Goal: Task Accomplishment & Management: Manage account settings

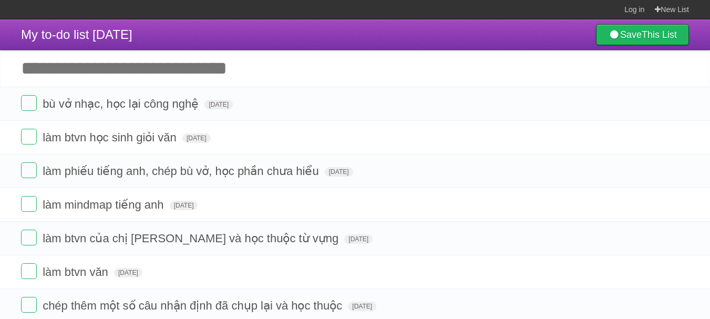
scroll to position [20, 0]
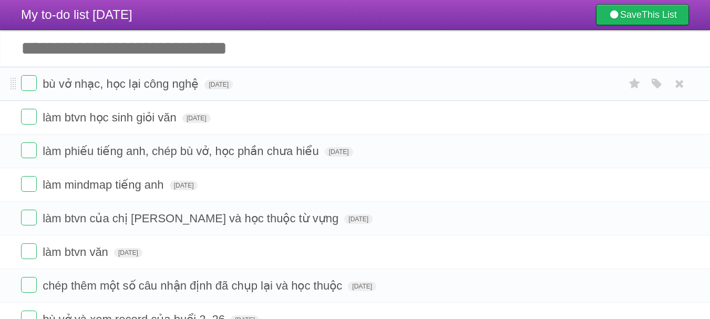
click at [112, 83] on span "bù vở nhạc, học lại công nghệ" at bounding box center [122, 83] width 159 height 13
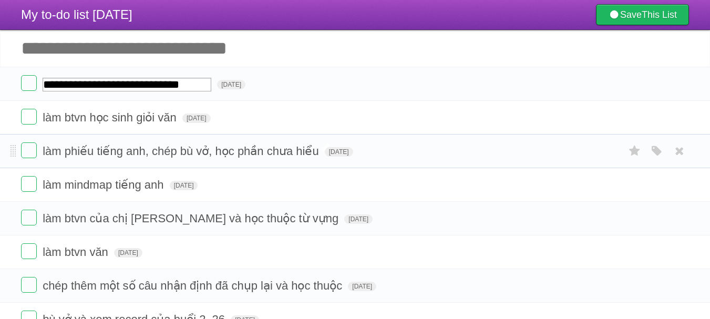
click at [112, 151] on span "làm phiếu tiếng anh, chép bù vở, học phần chưa hiểu" at bounding box center [182, 151] width 279 height 13
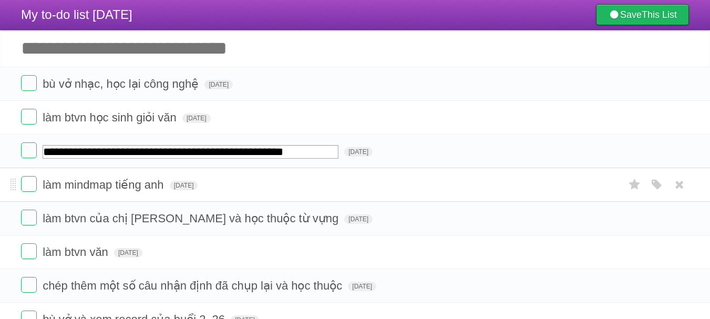
click at [94, 187] on span "làm mindmap tiếng anh" at bounding box center [105, 184] width 124 height 13
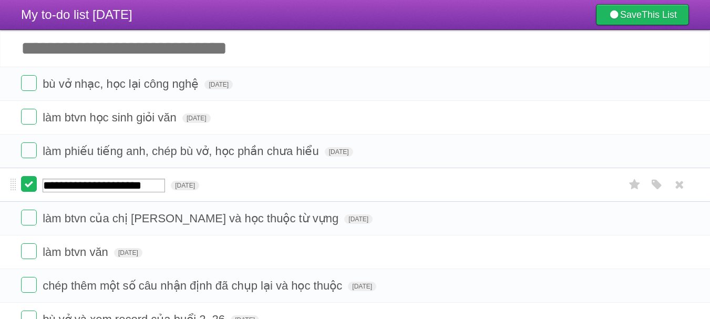
click at [33, 182] on label at bounding box center [29, 184] width 16 height 16
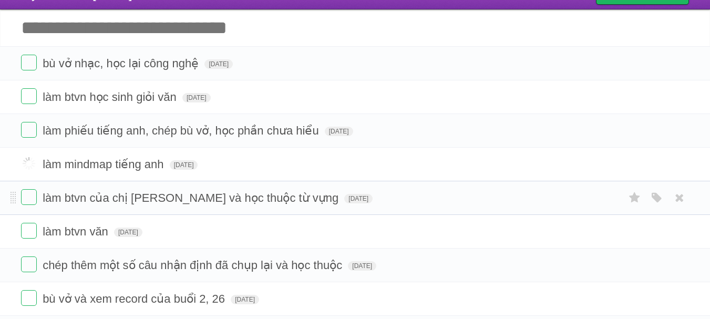
scroll to position [48, 0]
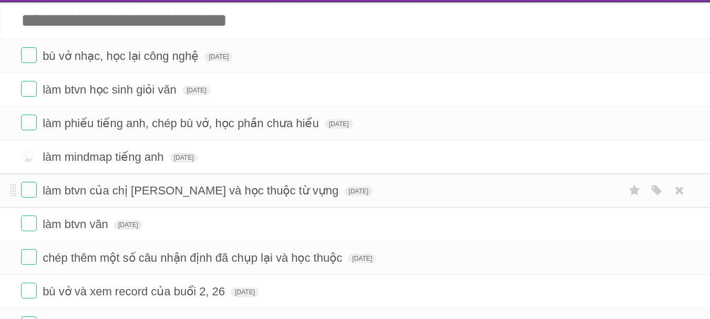
click at [68, 187] on span "làm btvn của chị [PERSON_NAME] và học thuộc từ vựng" at bounding box center [192, 190] width 299 height 13
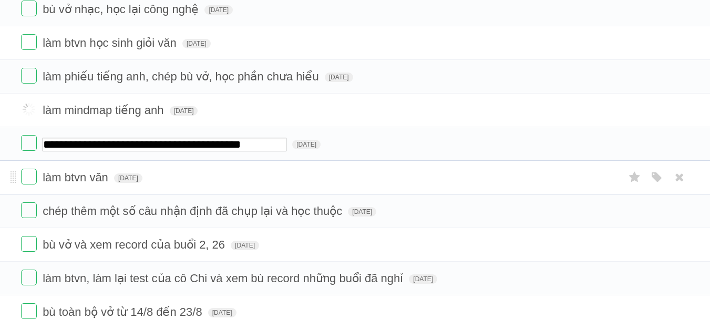
scroll to position [0, 0]
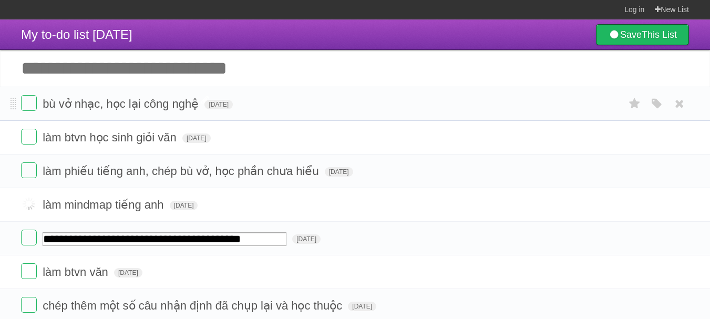
click at [100, 103] on span "bù vở nhạc, học lại công nghệ" at bounding box center [122, 103] width 159 height 13
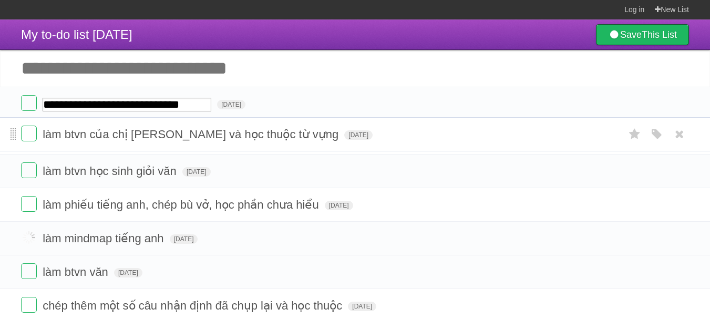
drag, startPoint x: 11, startPoint y: 240, endPoint x: 13, endPoint y: 139, distance: 101.0
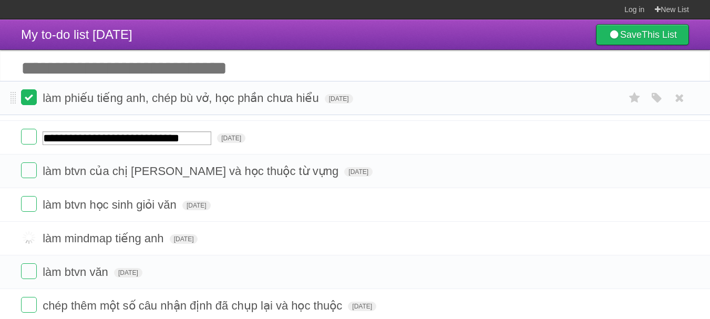
drag, startPoint x: 12, startPoint y: 209, endPoint x: 21, endPoint y: 102, distance: 107.1
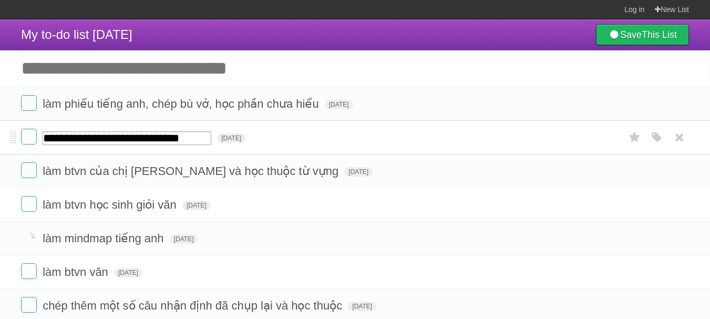
click at [77, 143] on input "**********" at bounding box center [127, 138] width 169 height 14
click at [127, 173] on span "làm btvn của chị [PERSON_NAME] và học thuộc từ vựng" at bounding box center [192, 171] width 299 height 13
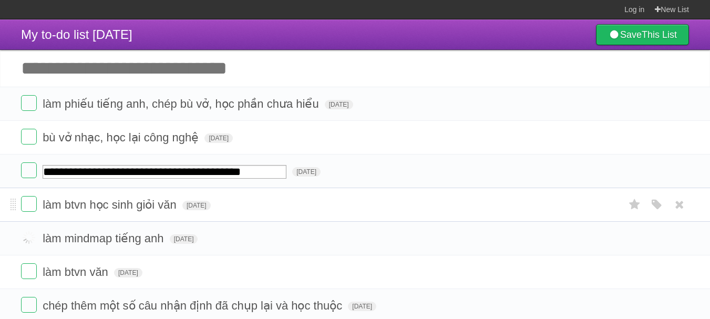
click at [115, 218] on li "làm btvn học sinh giỏi văn Sun Sep 14 2025 White Red Blue Green Purple Orange" at bounding box center [355, 205] width 710 height 34
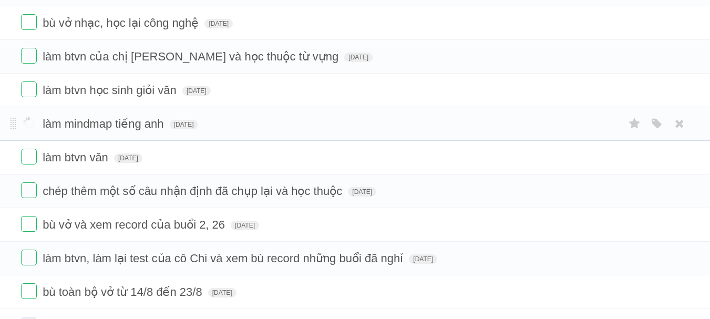
scroll to position [109, 0]
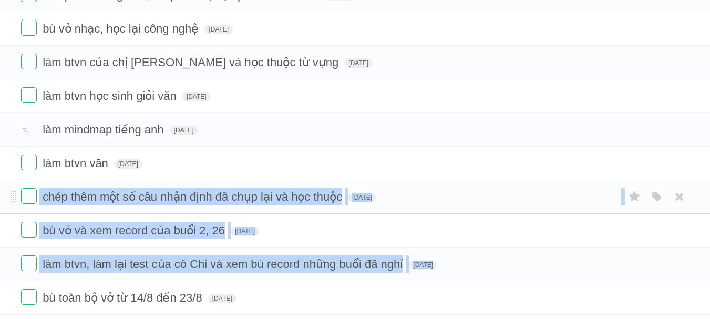
drag, startPoint x: 10, startPoint y: 300, endPoint x: 1, endPoint y: 191, distance: 109.2
click at [1, 191] on ul "làm phiếu tiếng anh, chép bù vở, học phần chưa hiểu Sat Sep 13 2025 White Red B…" at bounding box center [355, 146] width 710 height 337
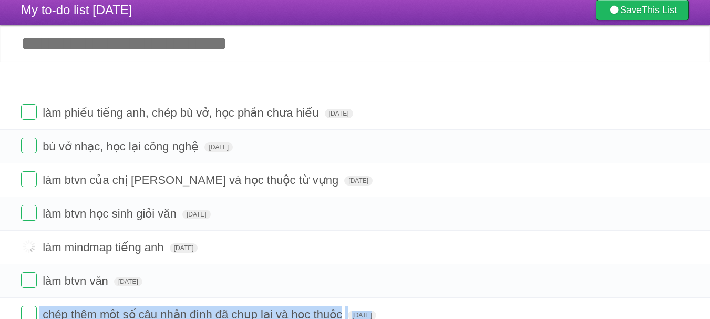
scroll to position [0, 0]
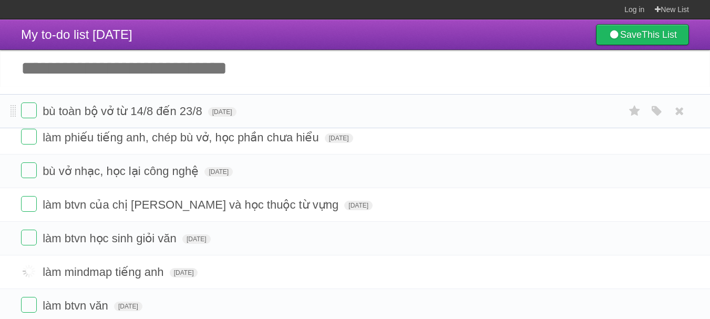
drag, startPoint x: 12, startPoint y: 300, endPoint x: 2, endPoint y: 112, distance: 187.9
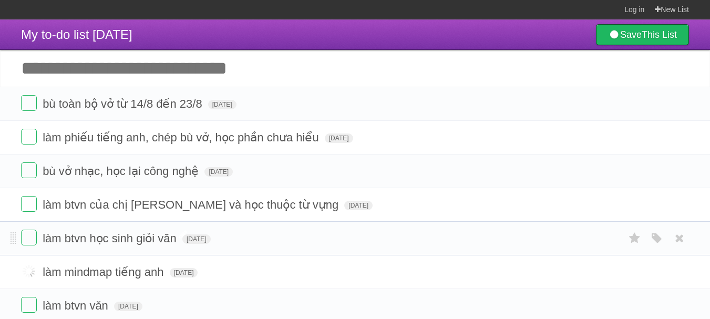
click at [86, 240] on span "làm btvn học sinh giỏi văn" at bounding box center [111, 238] width 137 height 13
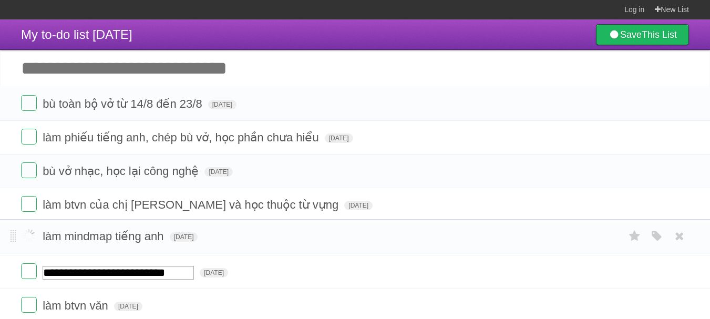
drag, startPoint x: 14, startPoint y: 273, endPoint x: 20, endPoint y: 232, distance: 42.1
drag, startPoint x: 99, startPoint y: 237, endPoint x: 102, endPoint y: 231, distance: 5.9
click at [101, 232] on form "làm mindmap tiếng anh Sun Sep 14 2025 White Red Blue Green Purple Orange" at bounding box center [355, 238] width 668 height 17
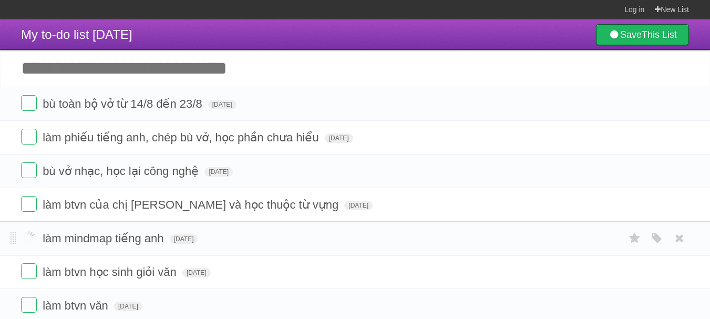
click at [28, 239] on label at bounding box center [29, 238] width 16 height 16
click at [671, 241] on link at bounding box center [680, 238] width 20 height 17
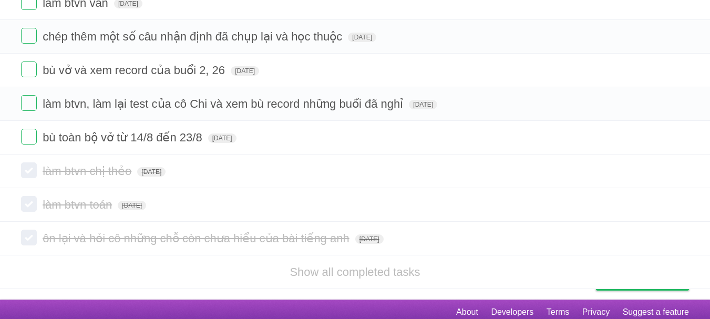
scroll to position [276, 0]
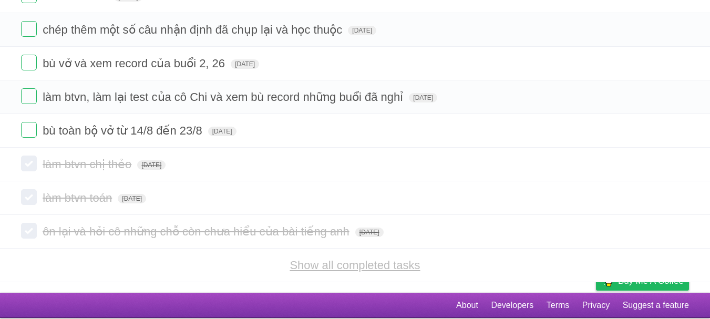
click at [343, 265] on link "Show all completed tasks" at bounding box center [355, 265] width 130 height 13
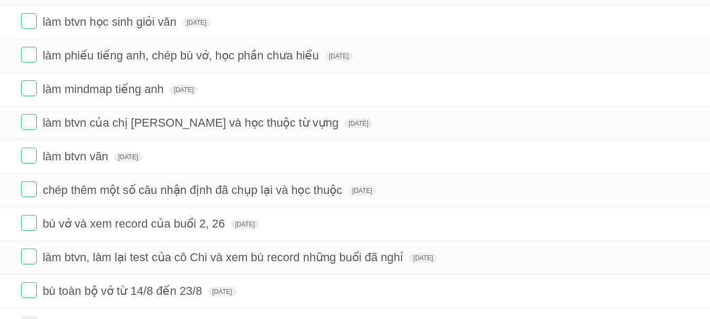
scroll to position [0, 0]
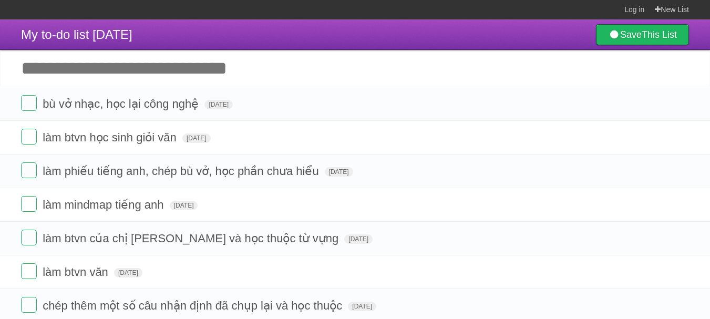
click at [108, 83] on input "Add another task" at bounding box center [355, 68] width 710 height 37
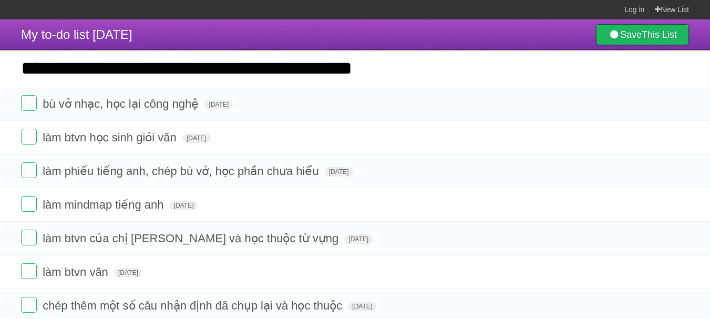
type input "**********"
click input "*********" at bounding box center [0, 0] width 0 height 0
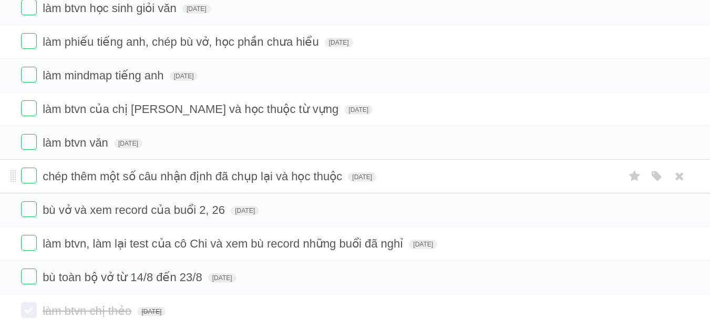
scroll to position [163, 0]
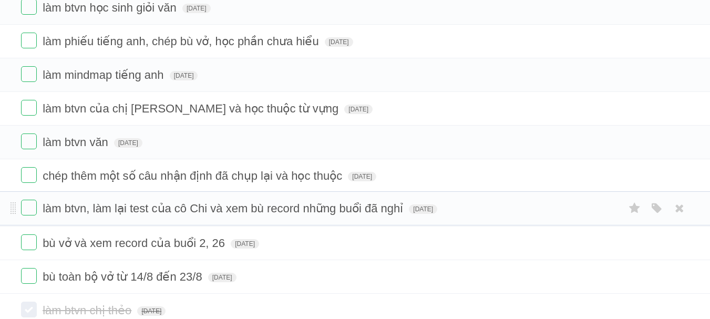
drag, startPoint x: 11, startPoint y: 240, endPoint x: 15, endPoint y: 200, distance: 40.1
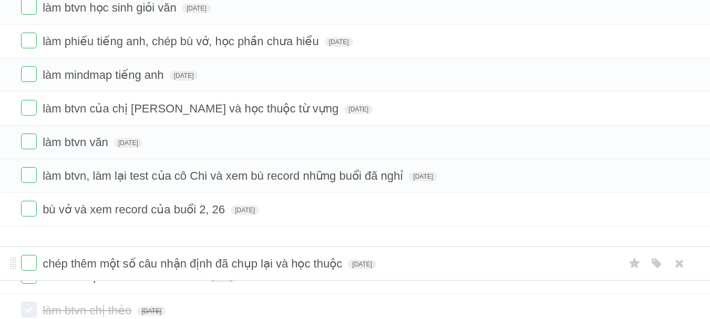
drag, startPoint x: 12, startPoint y: 179, endPoint x: 6, endPoint y: 244, distance: 66.0
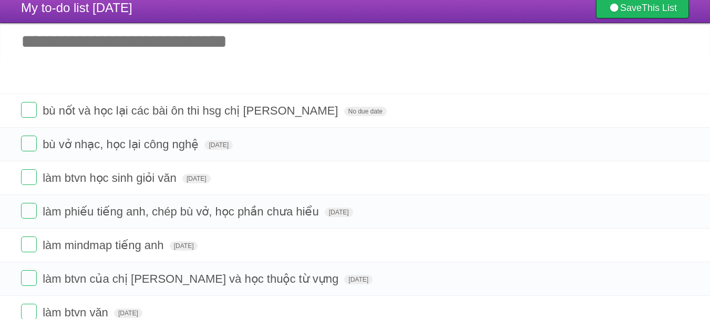
scroll to position [0, 0]
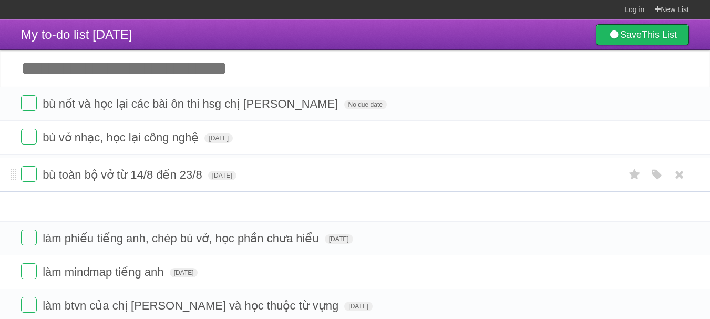
drag, startPoint x: 12, startPoint y: 278, endPoint x: 53, endPoint y: 176, distance: 110.4
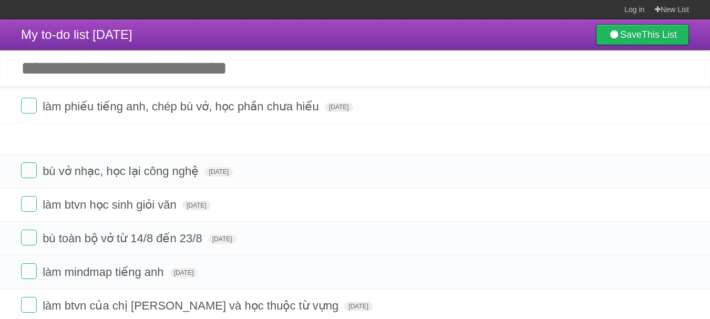
drag, startPoint x: 14, startPoint y: 239, endPoint x: 20, endPoint y: 107, distance: 132.1
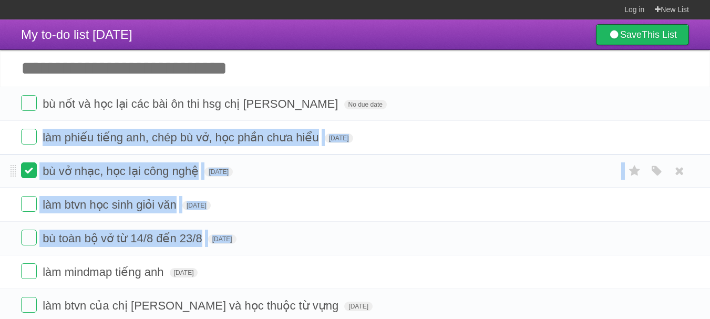
drag, startPoint x: 9, startPoint y: 277, endPoint x: 22, endPoint y: 169, distance: 109.0
click at [22, 167] on ul "bù nốt và học lại các bài ôn thi hsg chị [PERSON_NAME] No due date White Red Bl…" at bounding box center [355, 272] width 710 height 371
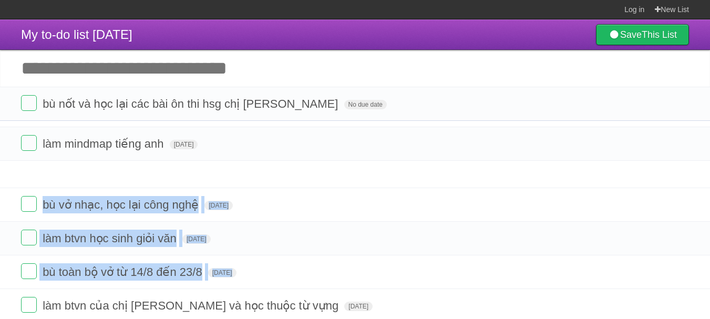
drag, startPoint x: 13, startPoint y: 274, endPoint x: 18, endPoint y: 146, distance: 128.9
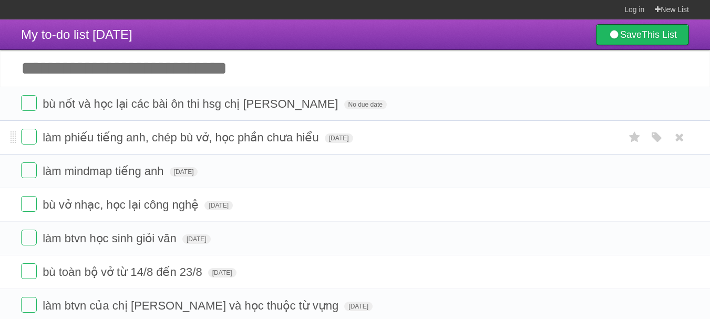
click at [65, 150] on li "làm phiếu tiếng anh, chép bù vở, học phần chưa hiểu [DATE] White Red Blue Green…" at bounding box center [355, 137] width 710 height 34
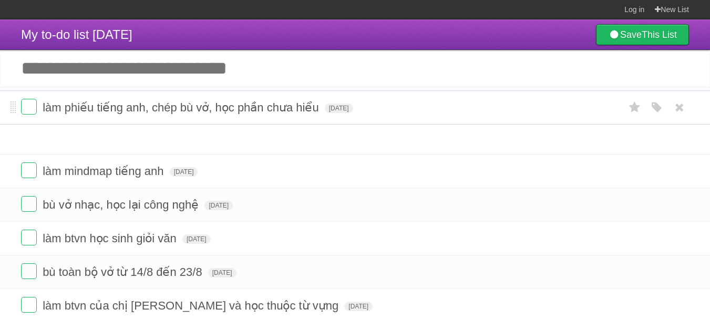
drag, startPoint x: 14, startPoint y: 137, endPoint x: 17, endPoint y: 106, distance: 31.2
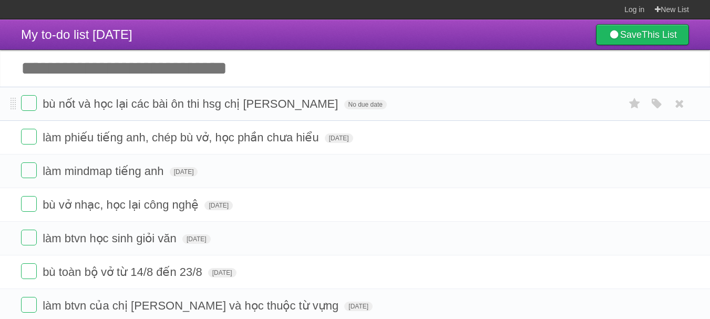
click at [17, 107] on li "bù nốt và học lại các bài ôn thi hsg chị [PERSON_NAME] No due date White Red Bl…" at bounding box center [355, 104] width 710 height 34
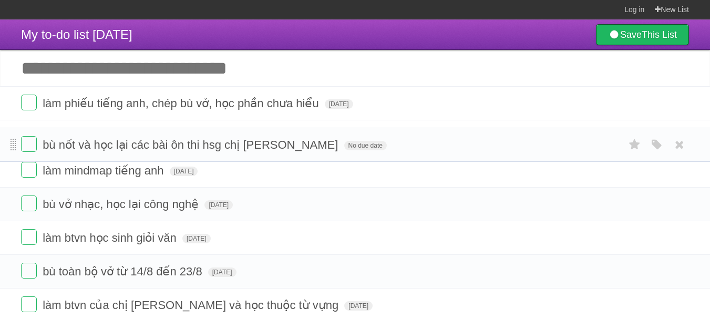
drag, startPoint x: 12, startPoint y: 104, endPoint x: 14, endPoint y: 141, distance: 37.4
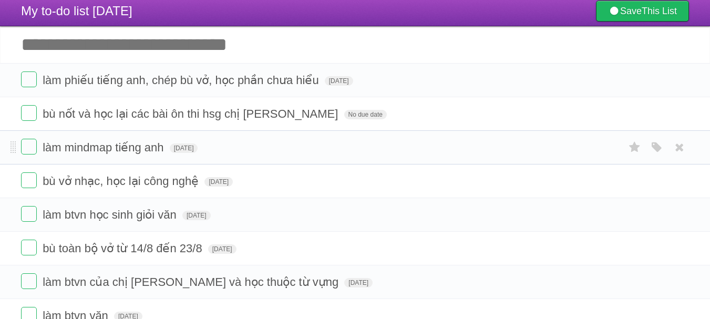
scroll to position [25, 0]
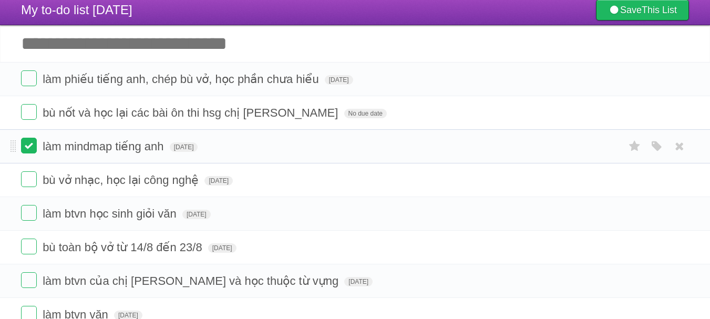
click at [23, 149] on label at bounding box center [29, 146] width 16 height 16
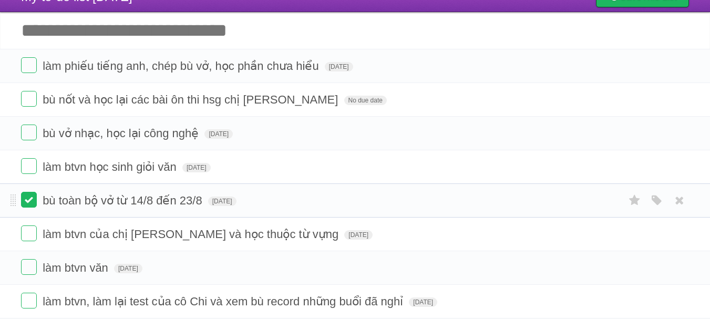
scroll to position [42, 0]
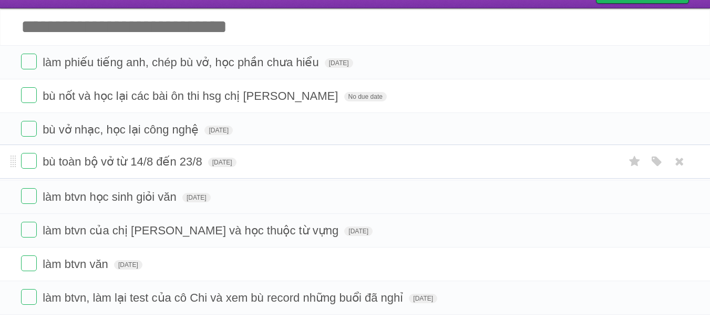
drag, startPoint x: 12, startPoint y: 196, endPoint x: 17, endPoint y: 160, distance: 36.7
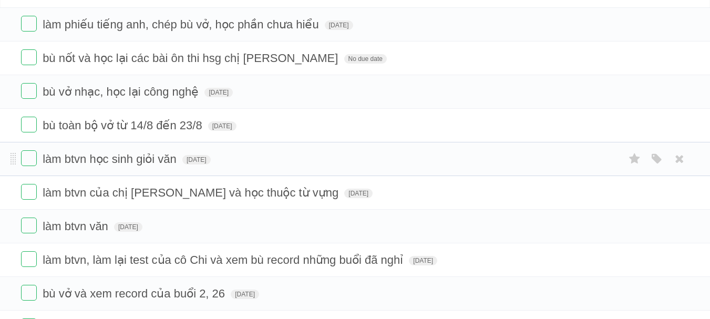
scroll to position [81, 0]
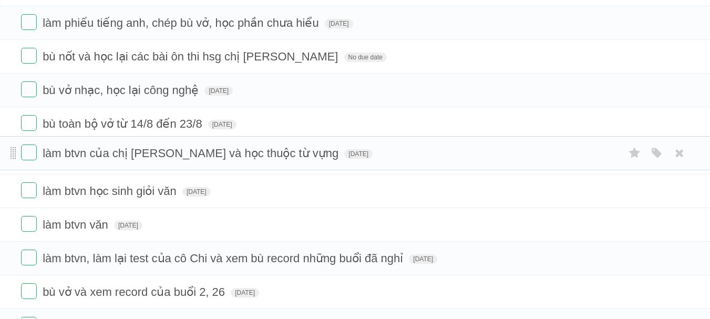
drag, startPoint x: 13, startPoint y: 196, endPoint x: 15, endPoint y: 157, distance: 38.9
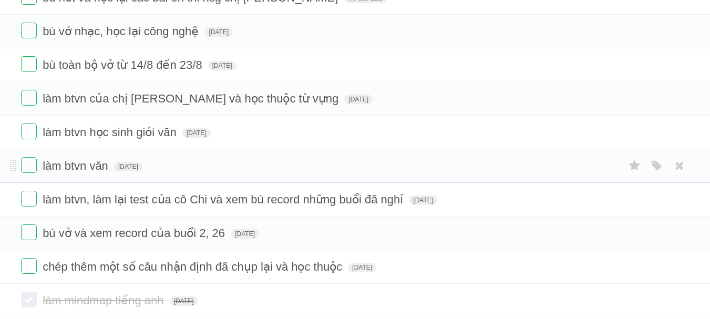
scroll to position [141, 0]
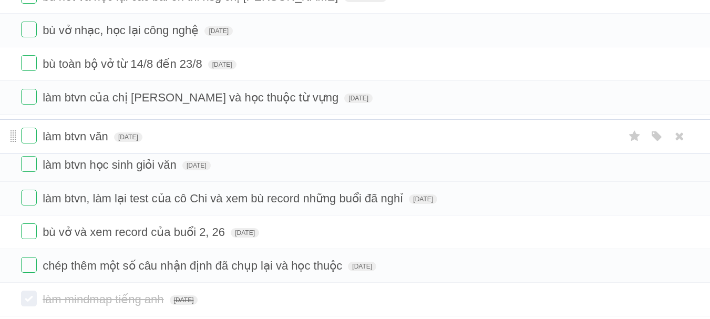
drag, startPoint x: 12, startPoint y: 168, endPoint x: 15, endPoint y: 139, distance: 29.6
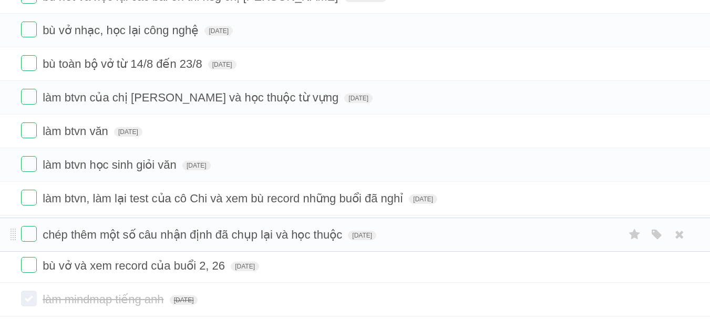
drag, startPoint x: 12, startPoint y: 269, endPoint x: 18, endPoint y: 237, distance: 32.6
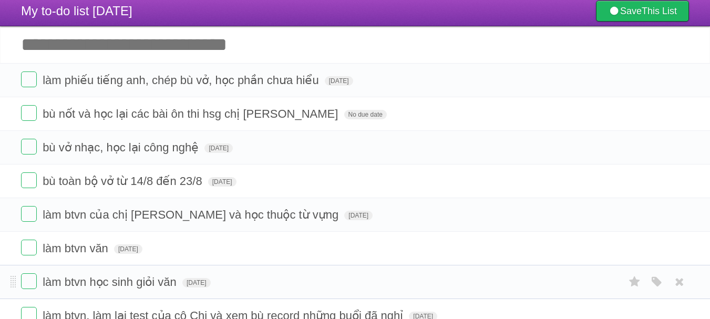
scroll to position [0, 0]
